Goal: Task Accomplishment & Management: Manage account settings

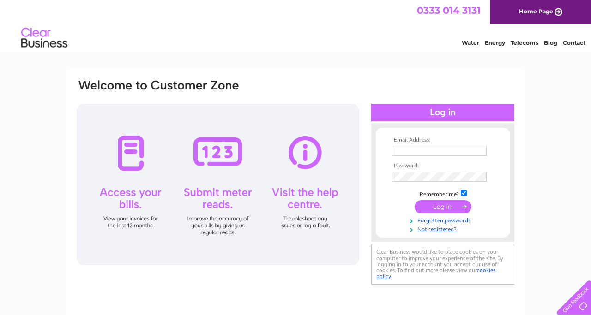
type input "dine@theseafoodristorante.com"
click at [295, 130] on input "submit" at bounding box center [443, 206] width 57 height 13
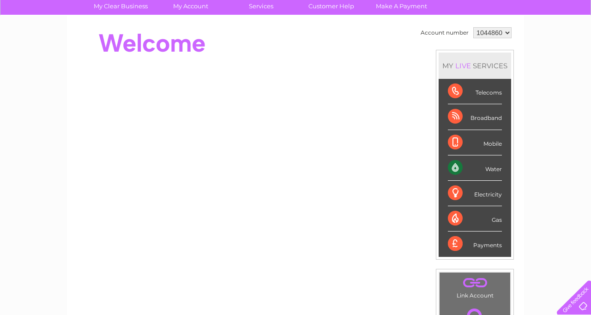
scroll to position [73, 0]
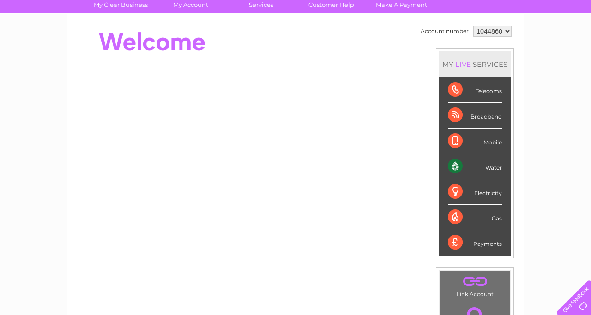
click at [487, 170] on div "Water" at bounding box center [475, 166] width 54 height 25
click at [454, 167] on div "Water" at bounding box center [475, 166] width 54 height 25
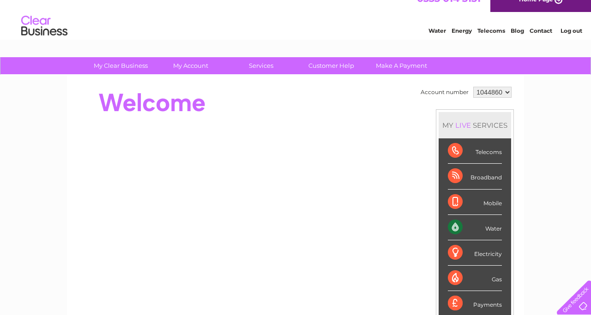
scroll to position [12, 0]
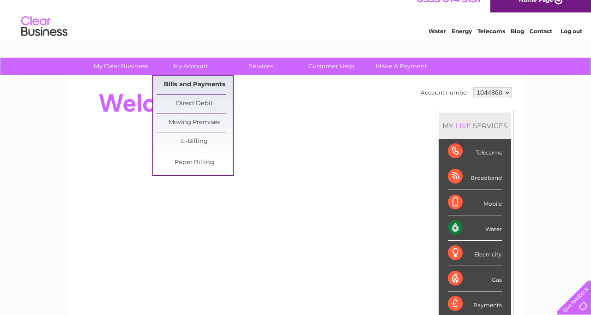
click at [189, 86] on link "Bills and Payments" at bounding box center [195, 85] width 76 height 18
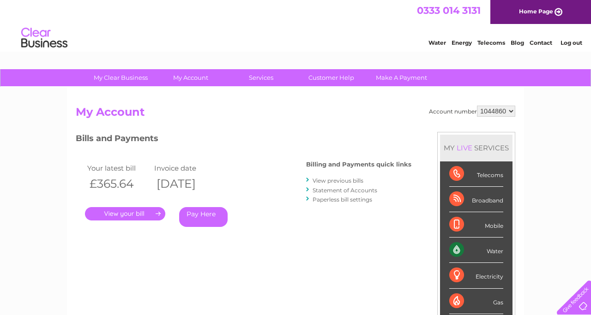
click at [129, 212] on link "." at bounding box center [125, 213] width 80 height 13
click at [338, 182] on link "View previous bills" at bounding box center [338, 180] width 51 height 7
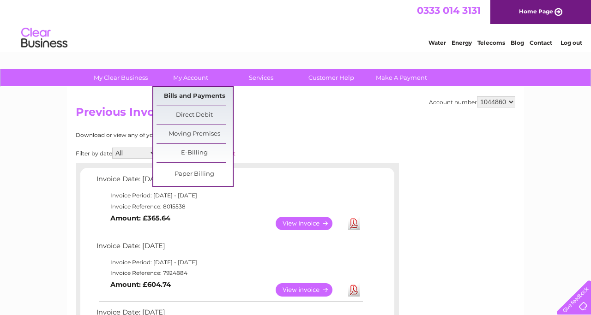
click at [194, 93] on link "Bills and Payments" at bounding box center [195, 96] width 76 height 18
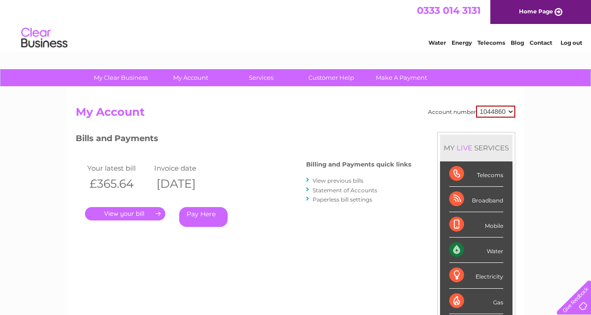
click at [338, 189] on link "Statement of Accounts" at bounding box center [345, 190] width 65 height 7
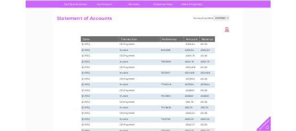
scroll to position [67, 0]
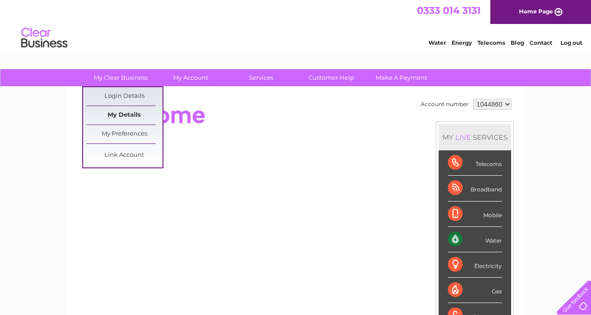
click at [141, 117] on link "My Details" at bounding box center [124, 115] width 76 height 18
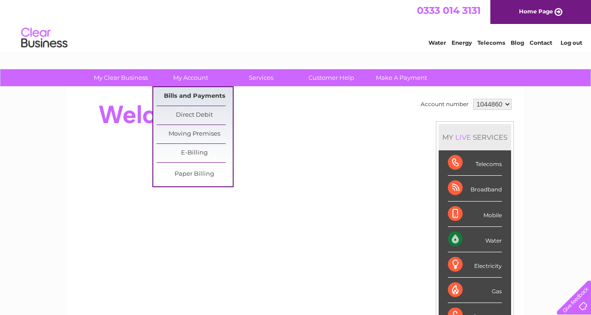
click at [191, 100] on link "Bills and Payments" at bounding box center [195, 96] width 76 height 18
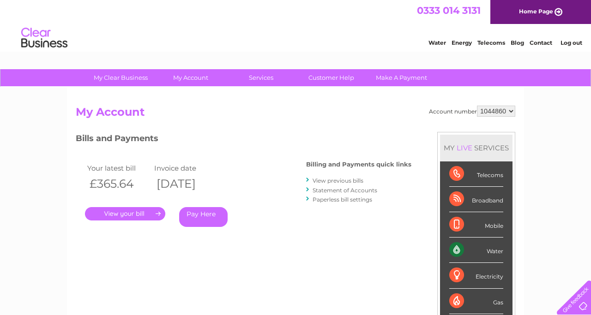
click at [344, 182] on link "View previous bills" at bounding box center [338, 180] width 51 height 7
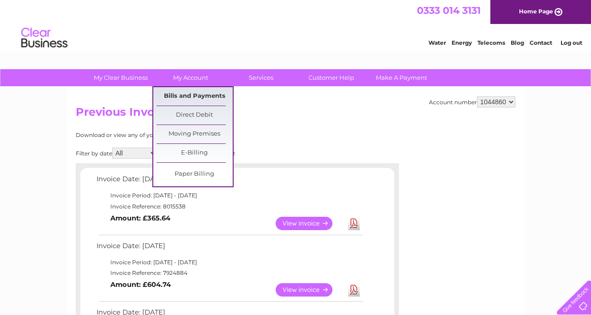
click at [201, 98] on link "Bills and Payments" at bounding box center [195, 96] width 76 height 18
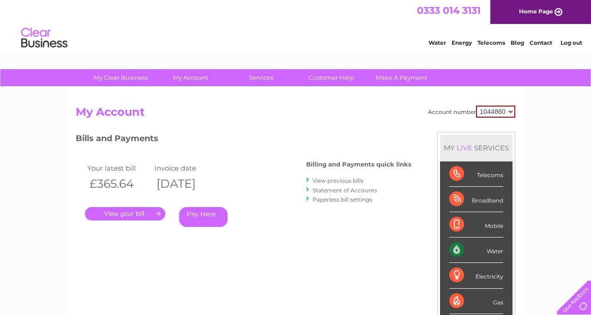
click at [512, 112] on select "1044860" at bounding box center [495, 112] width 39 height 12
click at [133, 213] on link "." at bounding box center [125, 213] width 80 height 13
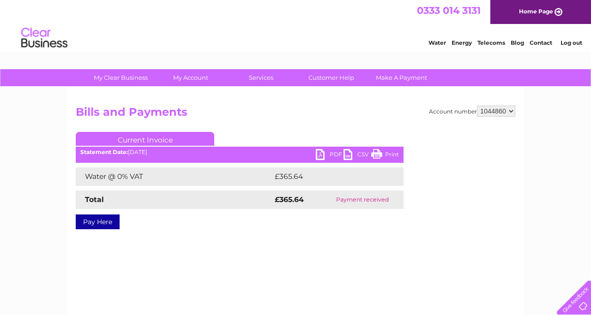
click at [321, 155] on link "PDF" at bounding box center [330, 155] width 28 height 13
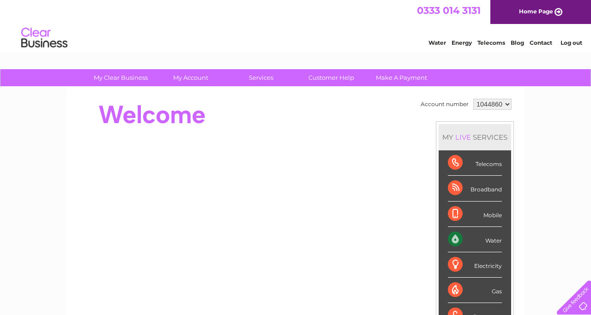
click at [295, 104] on select "1044860" at bounding box center [492, 104] width 38 height 11
